Goal: Task Accomplishment & Management: Complete application form

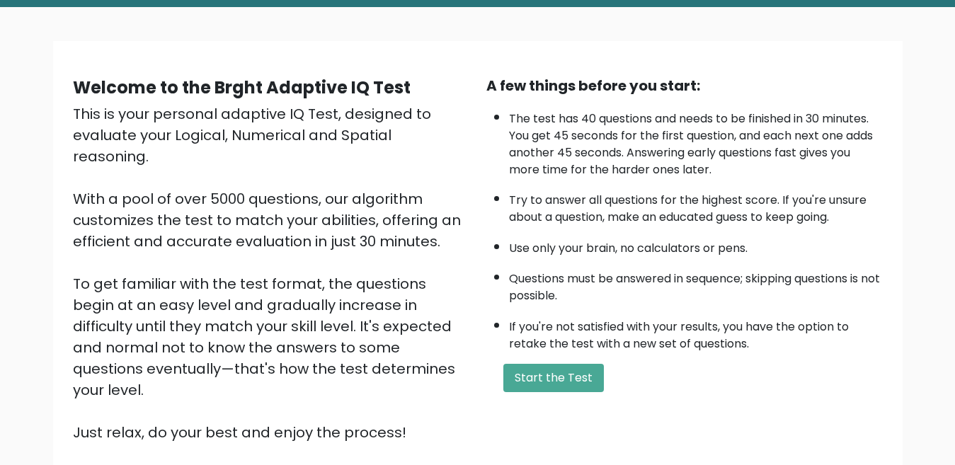
scroll to position [142, 0]
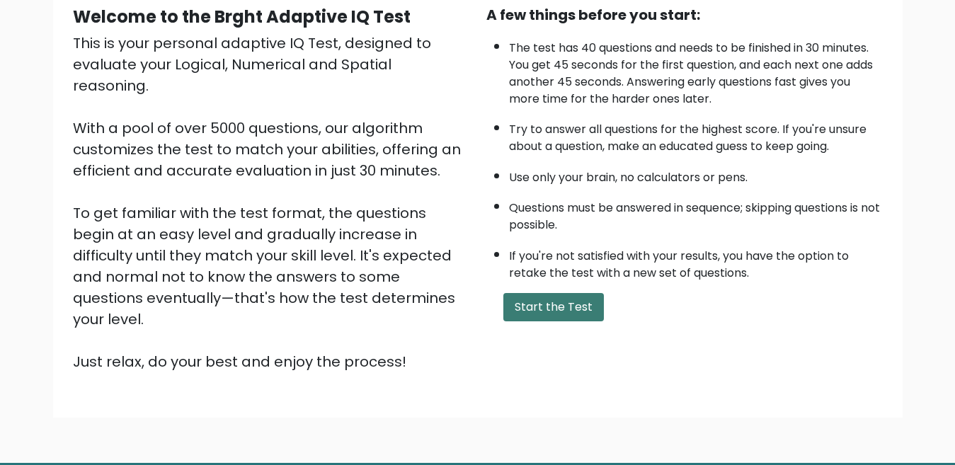
click at [539, 314] on button "Start the Test" at bounding box center [554, 307] width 101 height 28
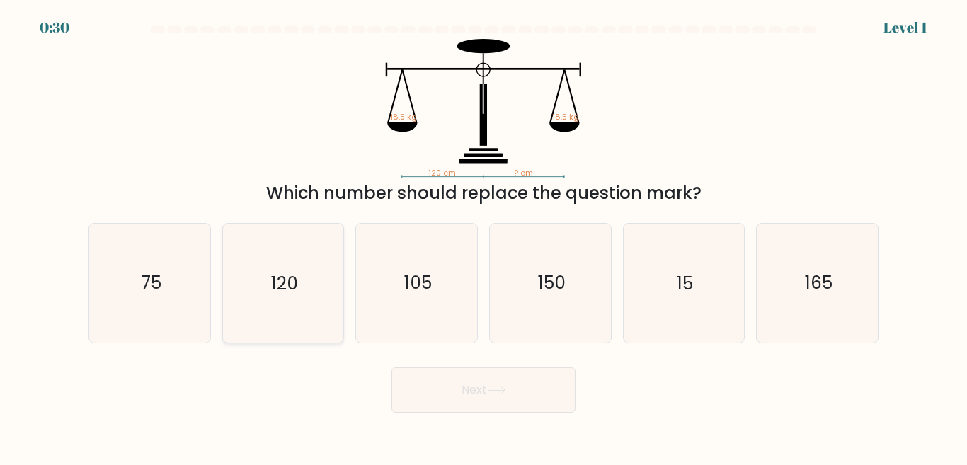
click at [300, 276] on icon "120" at bounding box center [283, 283] width 118 height 118
click at [484, 237] on input "b. 120" at bounding box center [484, 235] width 1 height 4
radio input "true"
click at [455, 387] on button "Next" at bounding box center [484, 390] width 184 height 45
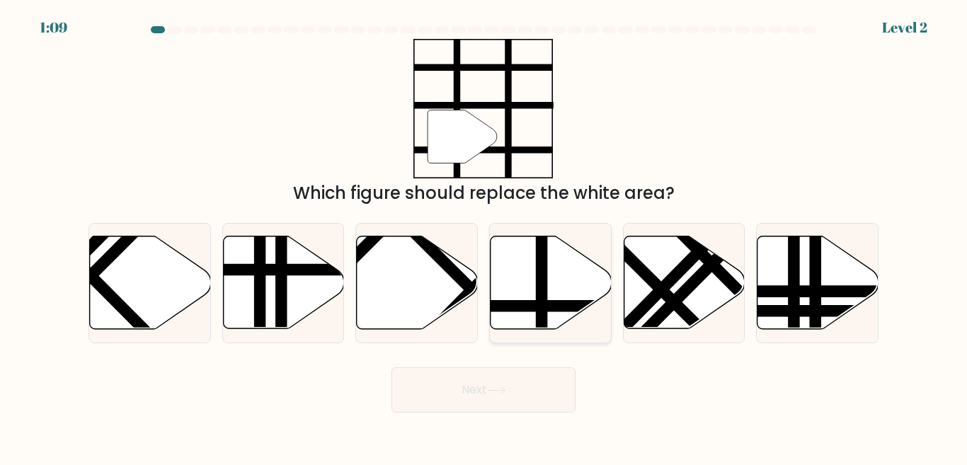
click at [549, 294] on icon at bounding box center [551, 283] width 121 height 93
click at [484, 237] on input "d." at bounding box center [484, 235] width 1 height 4
radio input "true"
click at [512, 390] on button "Next" at bounding box center [484, 390] width 184 height 45
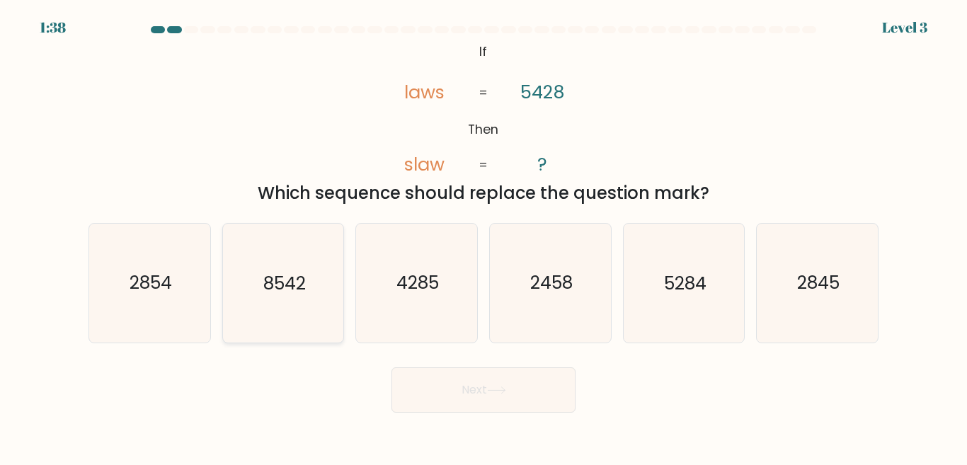
click at [278, 300] on icon "8542" at bounding box center [283, 283] width 118 height 118
click at [484, 237] on input "b. 8542" at bounding box center [484, 235] width 1 height 4
radio input "true"
click at [472, 382] on button "Next" at bounding box center [484, 390] width 184 height 45
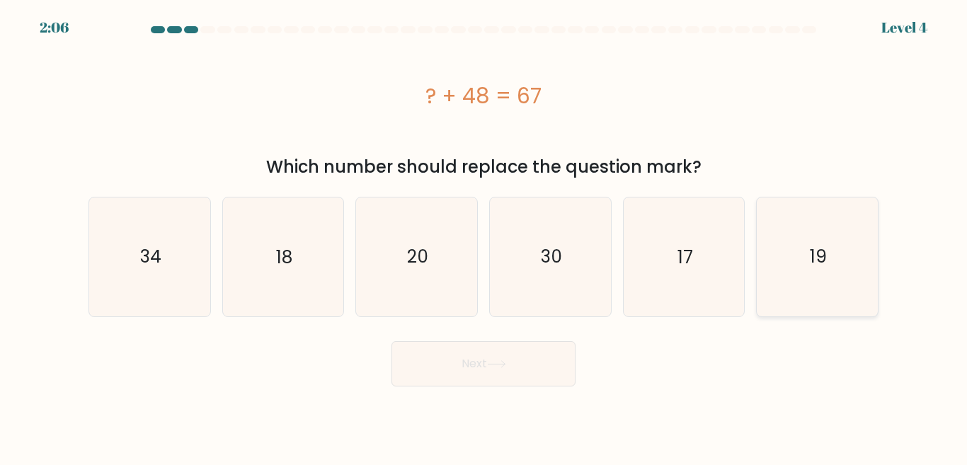
click at [854, 247] on icon "19" at bounding box center [818, 257] width 118 height 118
click at [484, 237] on input "f. 19" at bounding box center [484, 235] width 1 height 4
radio input "true"
click at [465, 373] on button "Next" at bounding box center [484, 363] width 184 height 45
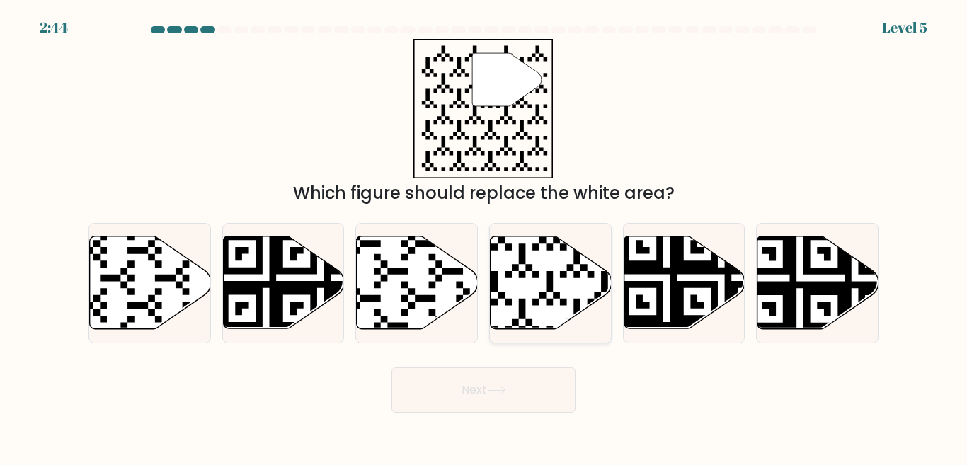
click at [556, 286] on icon at bounding box center [551, 283] width 121 height 93
click at [484, 237] on input "d." at bounding box center [484, 235] width 1 height 4
radio input "true"
click at [498, 394] on button "Next" at bounding box center [484, 390] width 184 height 45
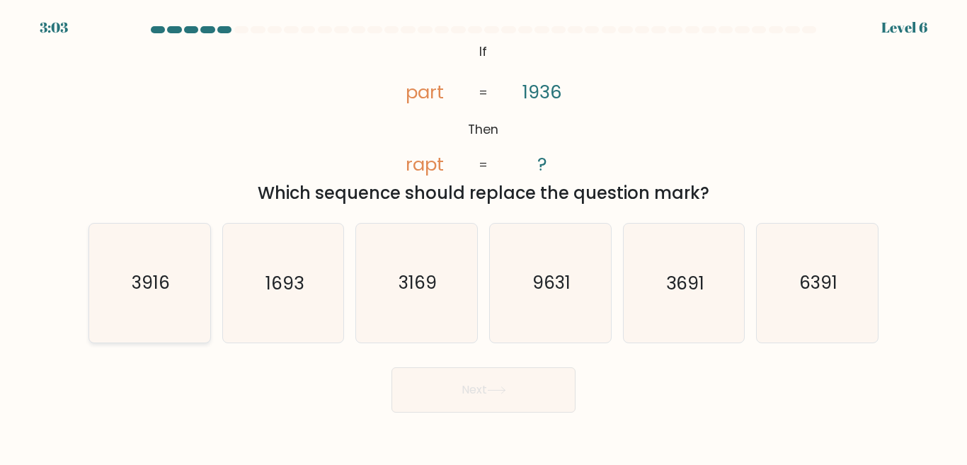
click at [153, 295] on text "3916" at bounding box center [151, 283] width 38 height 25
click at [484, 237] on input "a. 3916" at bounding box center [484, 235] width 1 height 4
radio input "true"
click at [462, 393] on button "Next" at bounding box center [484, 390] width 184 height 45
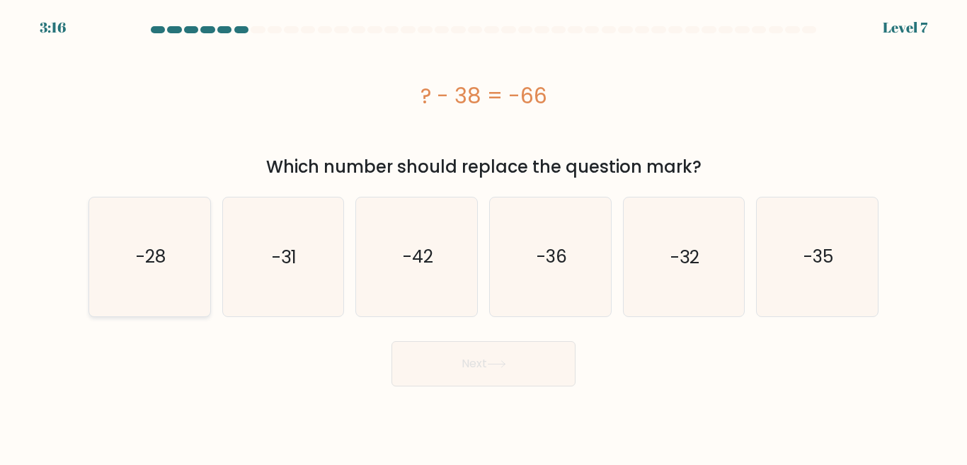
click at [173, 287] on icon "-28" at bounding box center [150, 257] width 118 height 118
click at [484, 237] on input "a. -28" at bounding box center [484, 235] width 1 height 4
radio input "true"
click at [526, 368] on button "Next" at bounding box center [484, 363] width 184 height 45
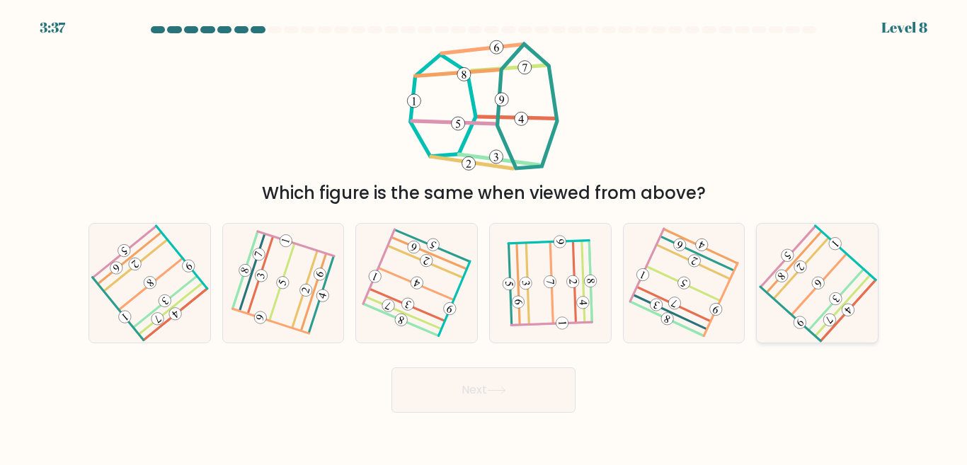
click at [831, 285] on icon at bounding box center [818, 283] width 95 height 95
click at [484, 237] on input "f." at bounding box center [484, 235] width 1 height 4
radio input "true"
click at [523, 377] on button "Next" at bounding box center [484, 390] width 184 height 45
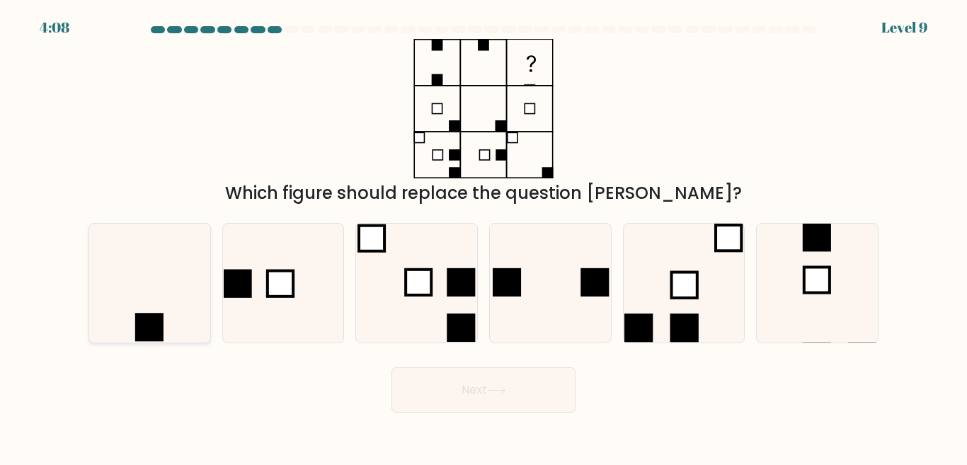
click at [172, 312] on icon at bounding box center [150, 283] width 118 height 118
click at [484, 237] on input "a." at bounding box center [484, 235] width 1 height 4
radio input "true"
click at [464, 411] on button "Next" at bounding box center [484, 390] width 184 height 45
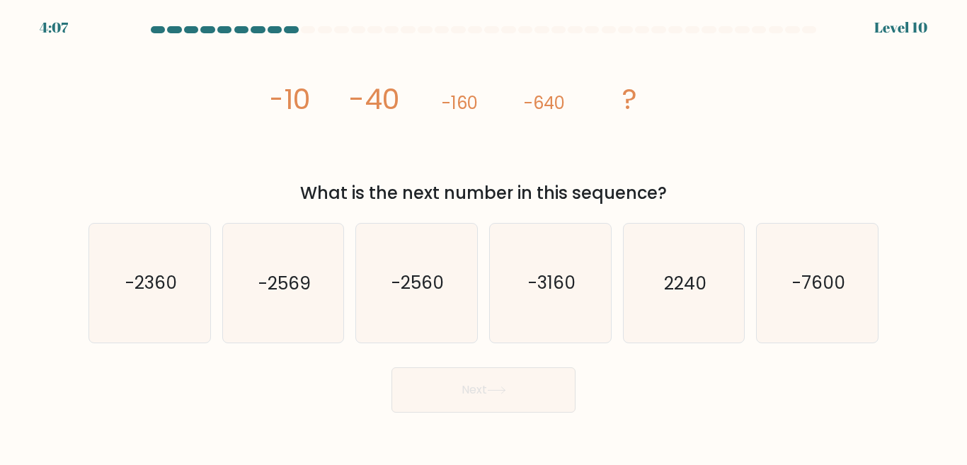
click at [464, 401] on button "Next" at bounding box center [484, 390] width 184 height 45
click at [400, 271] on text "-2560" at bounding box center [418, 283] width 52 height 25
click at [484, 237] on input "c. -2560" at bounding box center [484, 235] width 1 height 4
radio input "true"
click at [472, 381] on button "Next" at bounding box center [484, 390] width 184 height 45
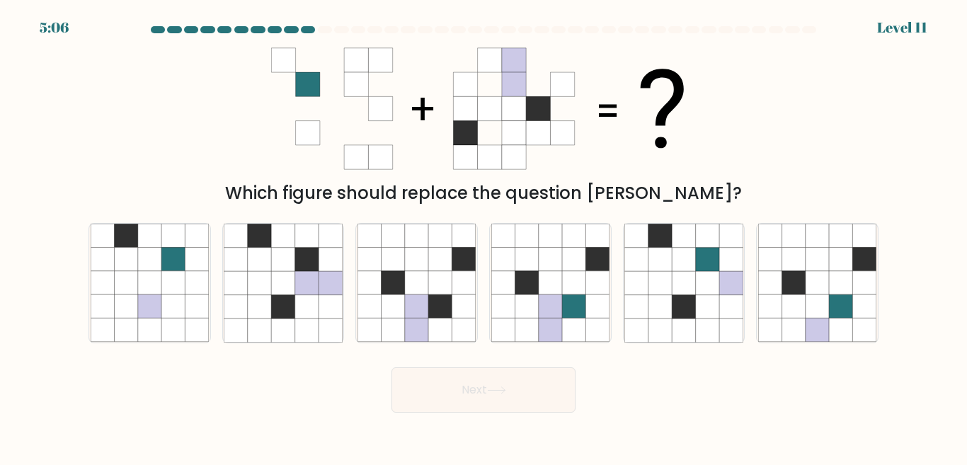
click at [809, 28] on div at bounding box center [809, 29] width 14 height 7
